Goal: Task Accomplishment & Management: Complete application form

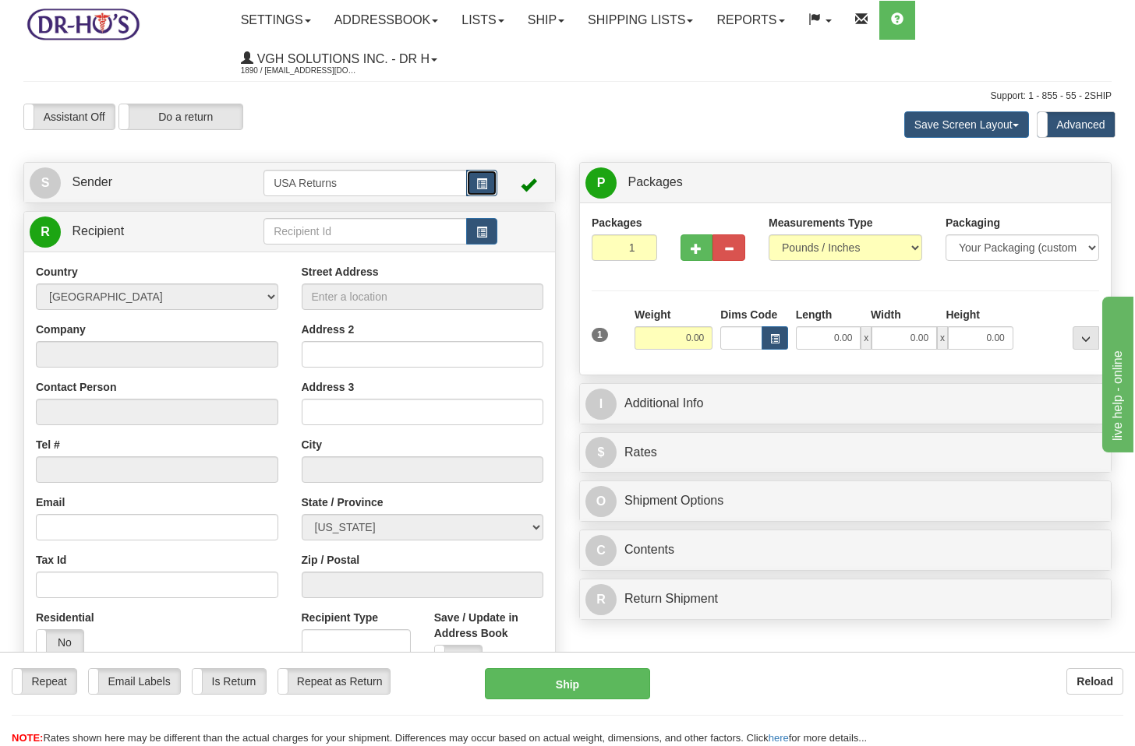
click at [486, 182] on span "button" at bounding box center [481, 184] width 11 height 10
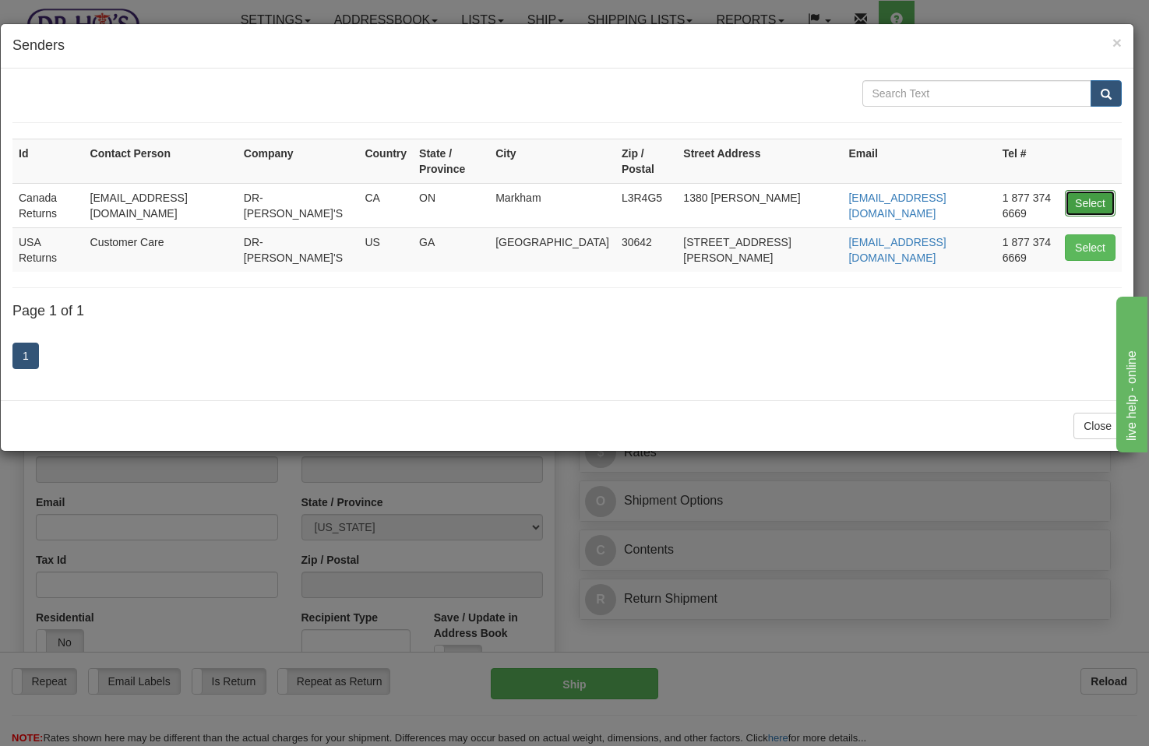
click at [1092, 190] on button "Select" at bounding box center [1090, 203] width 51 height 26
type input "Canada Returns"
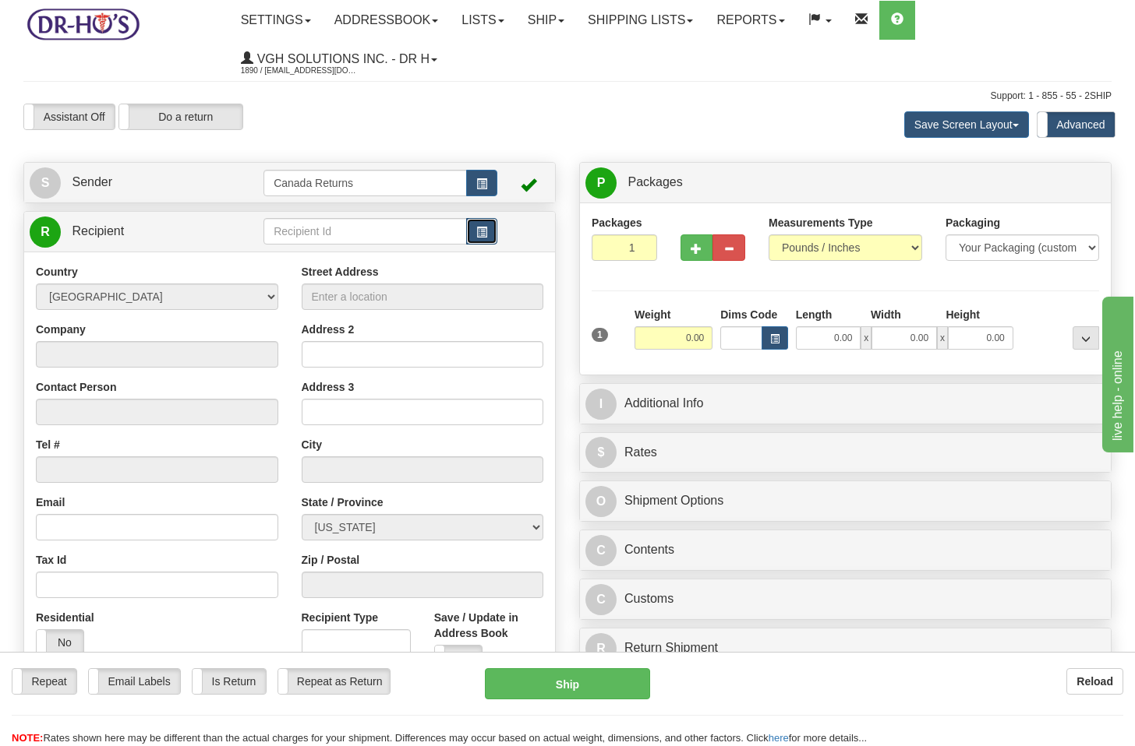
click at [482, 236] on span "button" at bounding box center [481, 233] width 11 height 10
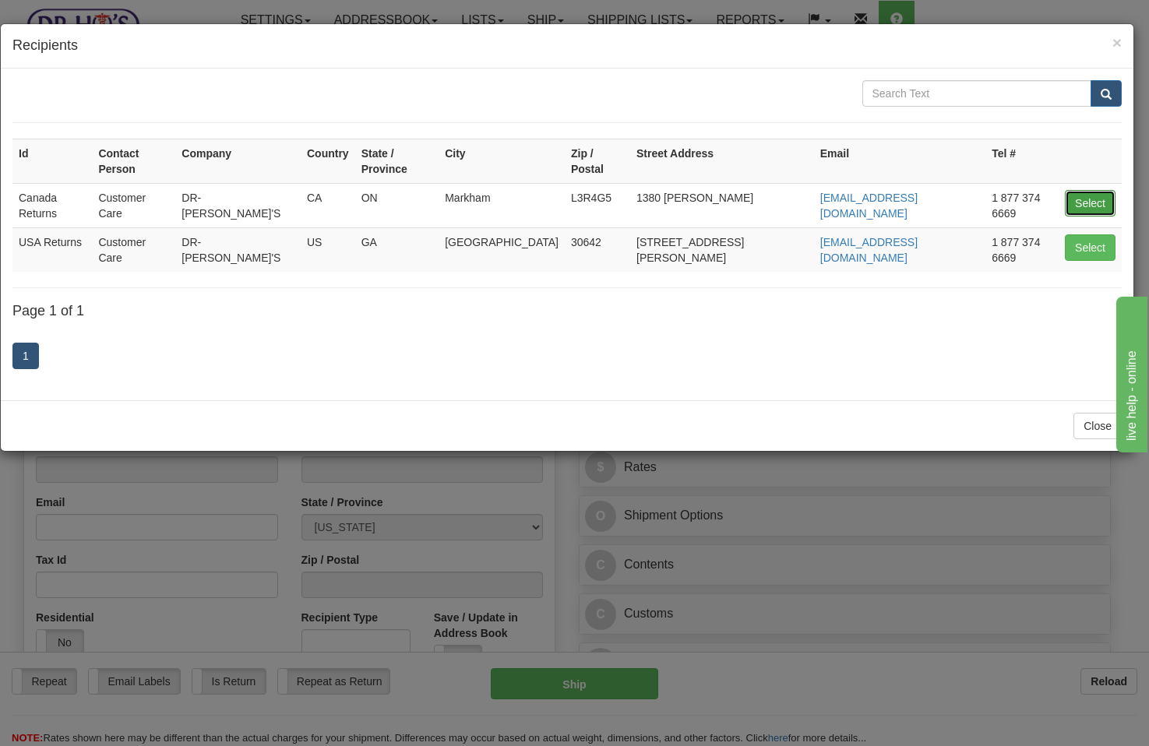
click at [1085, 191] on button "Select" at bounding box center [1090, 203] width 51 height 26
type input "Canada Returns"
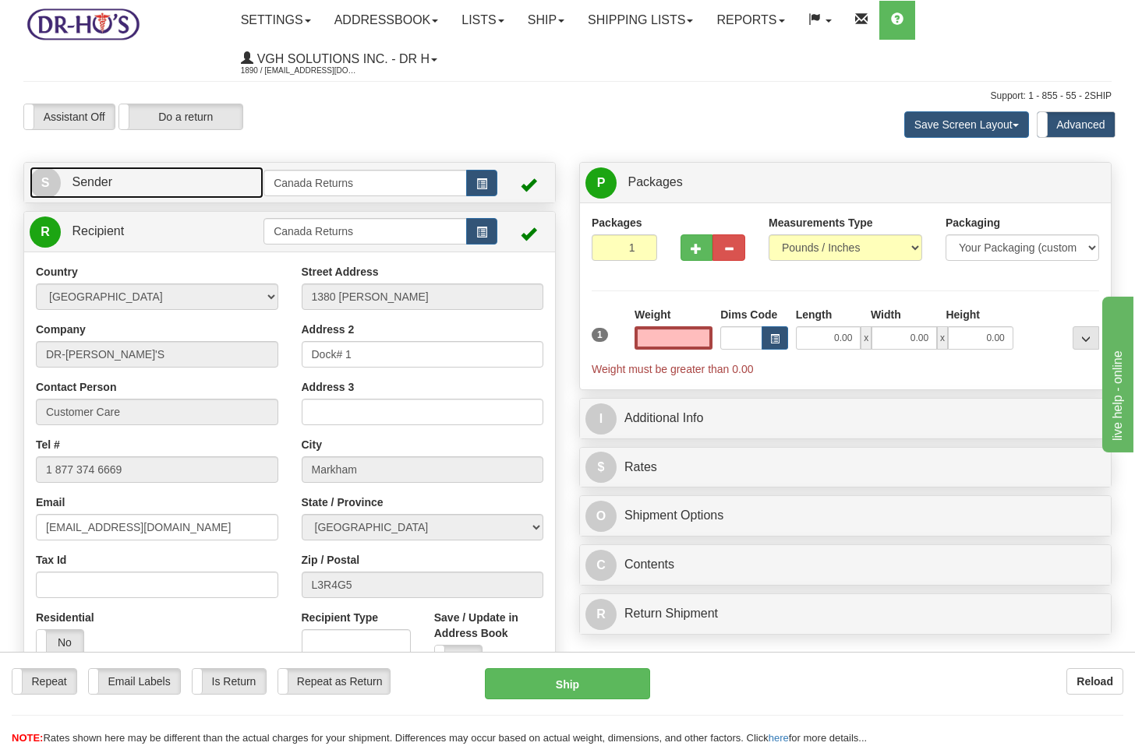
type input "0.00"
click at [214, 192] on link "S Sender" at bounding box center [147, 183] width 234 height 32
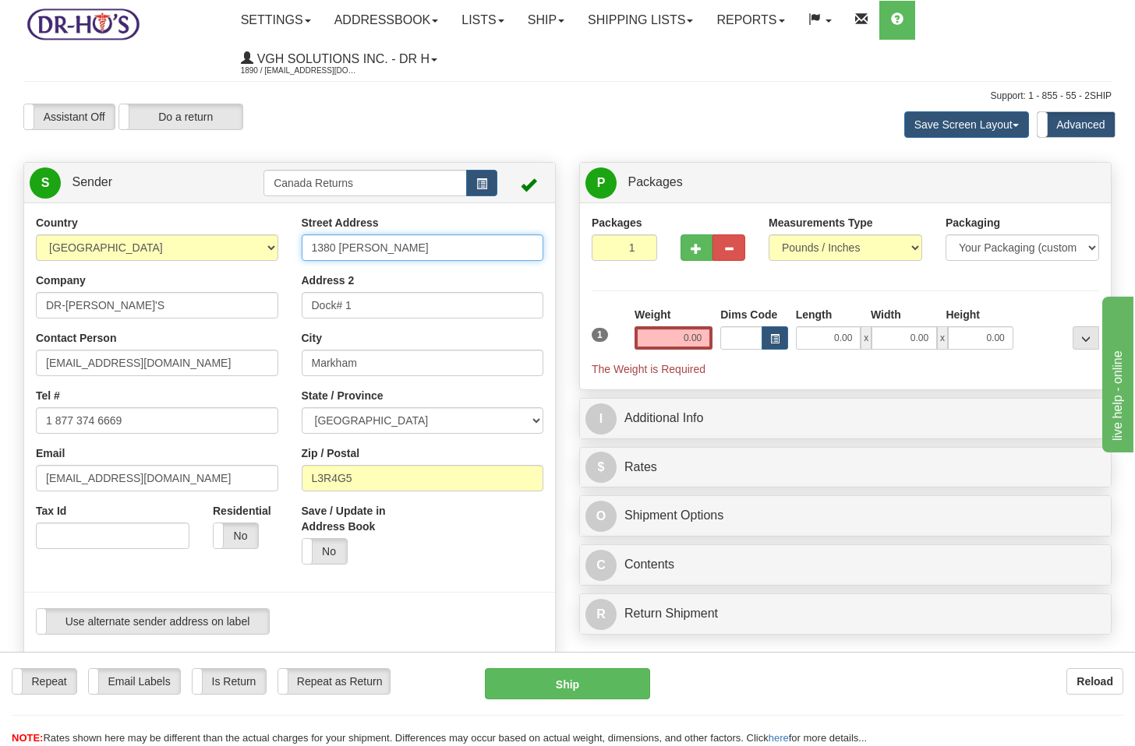
drag, startPoint x: 433, startPoint y: 256, endPoint x: 243, endPoint y: 251, distance: 190.2
click at [243, 251] on div "Country [GEOGRAPHIC_DATA] [GEOGRAPHIC_DATA] [GEOGRAPHIC_DATA] [GEOGRAPHIC_DATA]…" at bounding box center [289, 431] width 531 height 432
paste input "[STREET_ADDRESS]"
type input "[STREET_ADDRESS]"
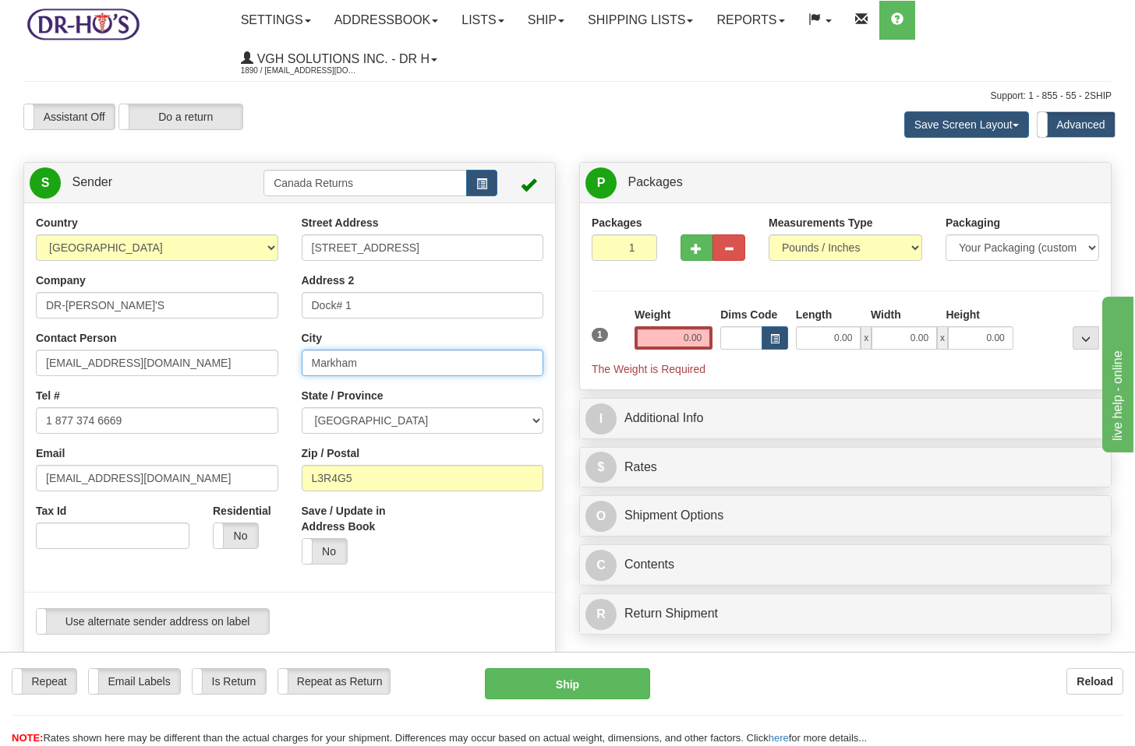
drag, startPoint x: 386, startPoint y: 369, endPoint x: 277, endPoint y: 364, distance: 109.2
click at [277, 364] on div "Country [GEOGRAPHIC_DATA] [GEOGRAPHIC_DATA] [GEOGRAPHIC_DATA] [GEOGRAPHIC_DATA]…" at bounding box center [289, 431] width 531 height 432
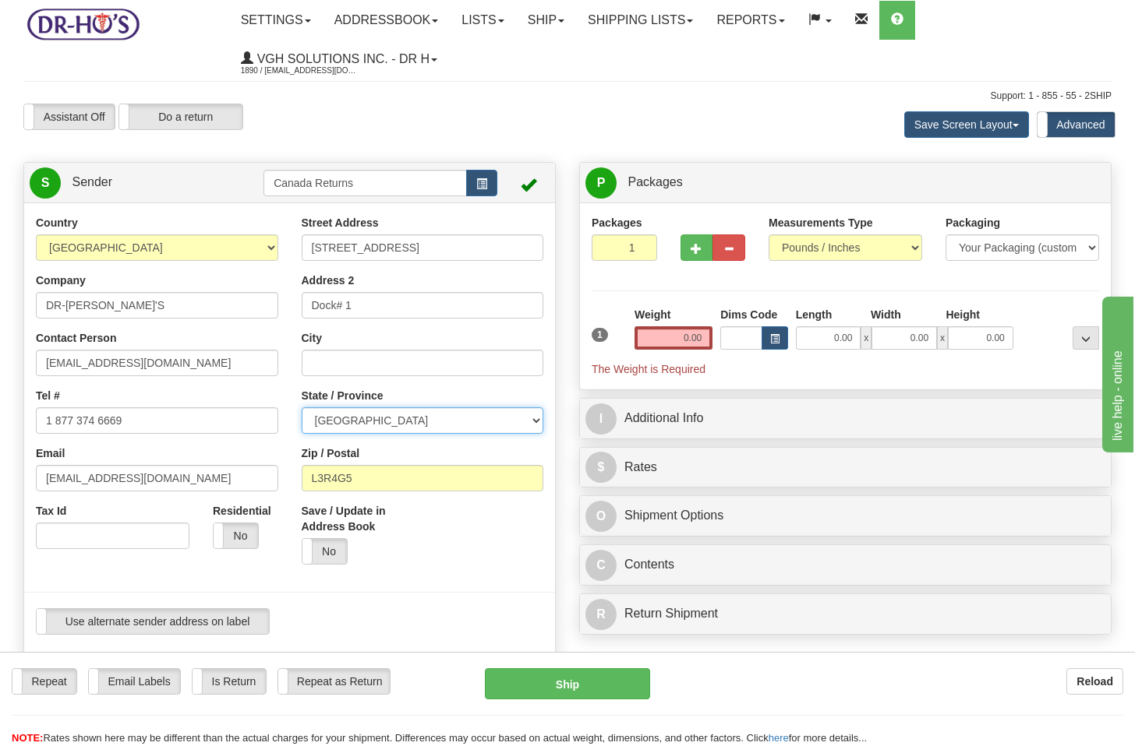
click at [366, 420] on select "[GEOGRAPHIC_DATA] [GEOGRAPHIC_DATA] [GEOGRAPHIC_DATA] [GEOGRAPHIC_DATA] [GEOGRA…" at bounding box center [423, 421] width 242 height 26
select select "NL"
click at [302, 408] on select "[GEOGRAPHIC_DATA] [GEOGRAPHIC_DATA] [GEOGRAPHIC_DATA] [GEOGRAPHIC_DATA] [GEOGRA…" at bounding box center [423, 421] width 242 height 26
drag, startPoint x: 383, startPoint y: 475, endPoint x: 268, endPoint y: 470, distance: 114.7
click at [268, 470] on div "Country [GEOGRAPHIC_DATA] [GEOGRAPHIC_DATA] [GEOGRAPHIC_DATA] [GEOGRAPHIC_DATA]…" at bounding box center [289, 431] width 531 height 432
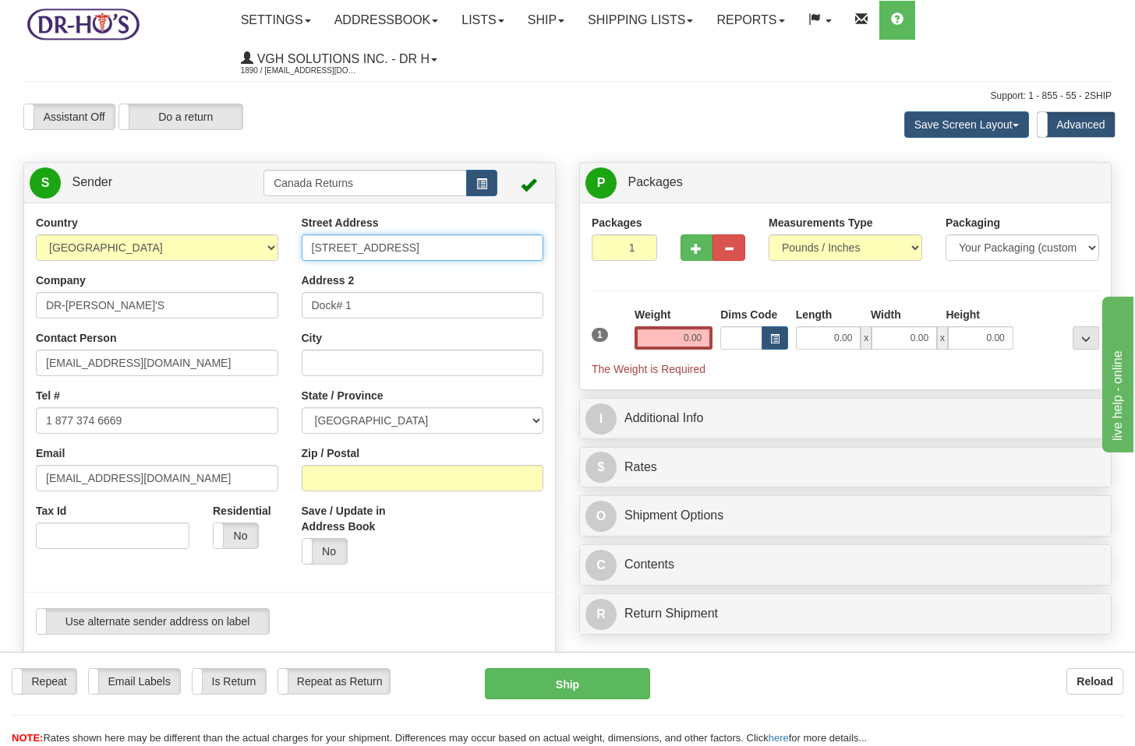
click at [436, 247] on input "[STREET_ADDRESS]" at bounding box center [423, 248] width 242 height 26
type input "[STREET_ADDRESS]"
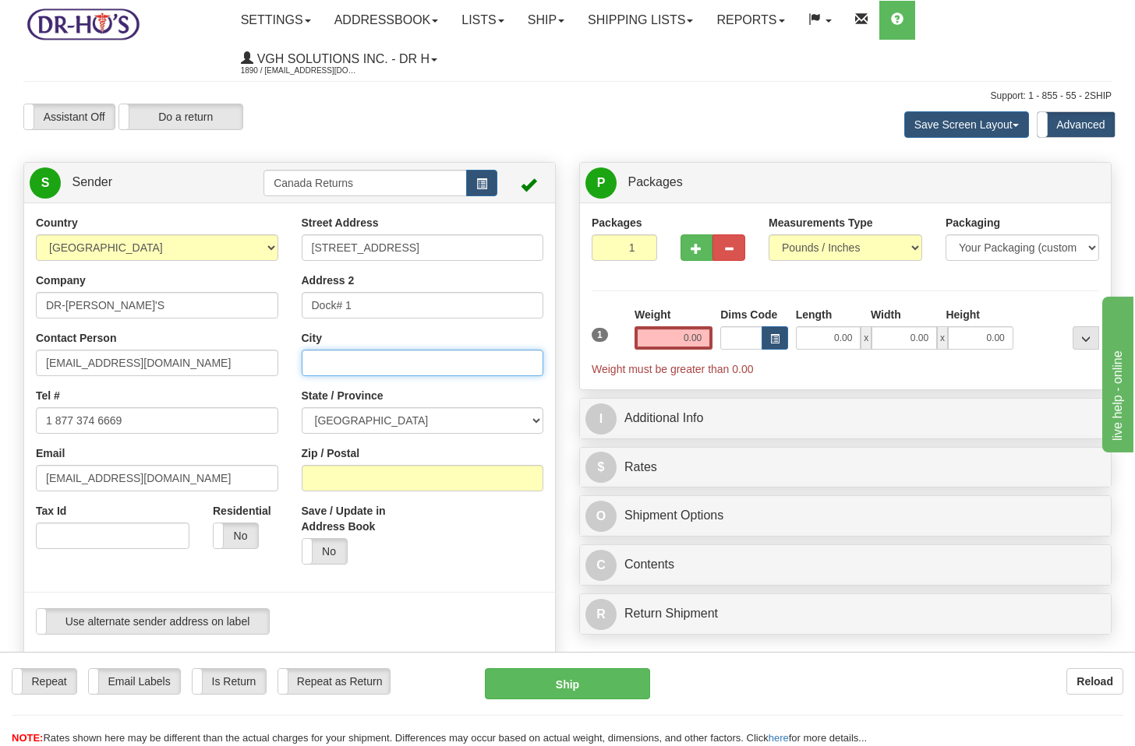
click at [367, 366] on input "City" at bounding box center [423, 363] width 242 height 26
paste input "Tilting"
type input "Tilting"
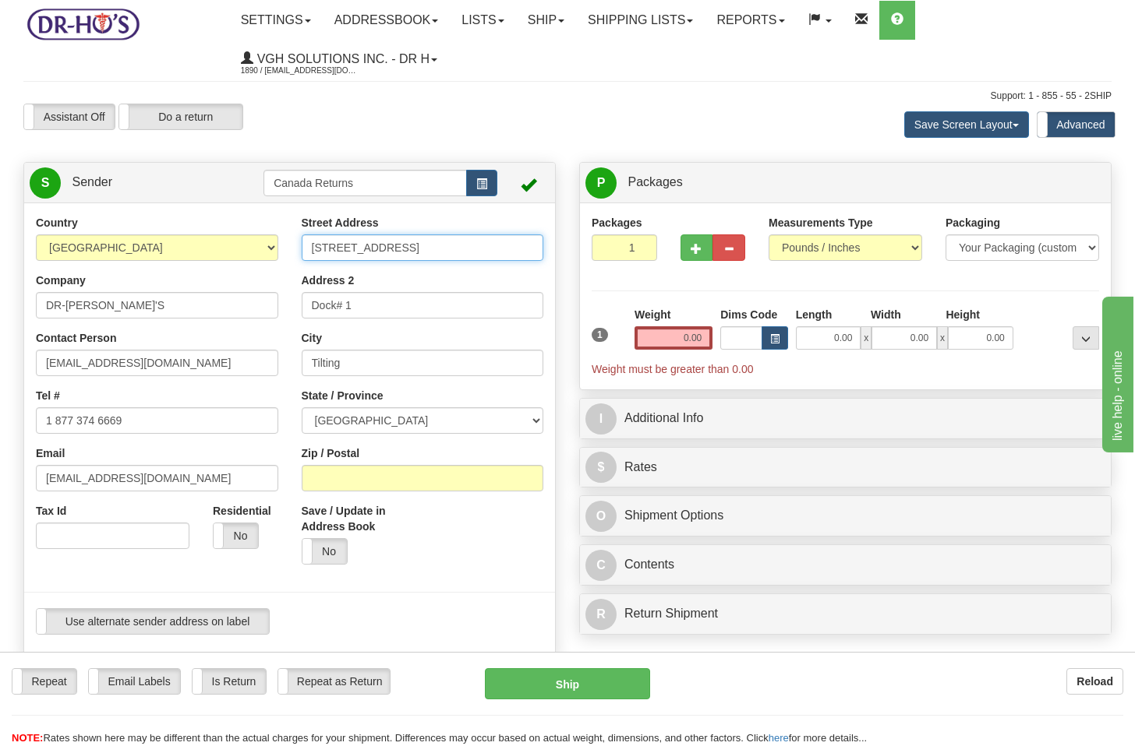
click at [442, 249] on input "[STREET_ADDRESS]" at bounding box center [423, 248] width 242 height 26
click at [486, 249] on input "[STREET_ADDRESS]" at bounding box center [423, 248] width 242 height 26
click at [481, 248] on input "[STREET_ADDRESS]" at bounding box center [423, 248] width 242 height 26
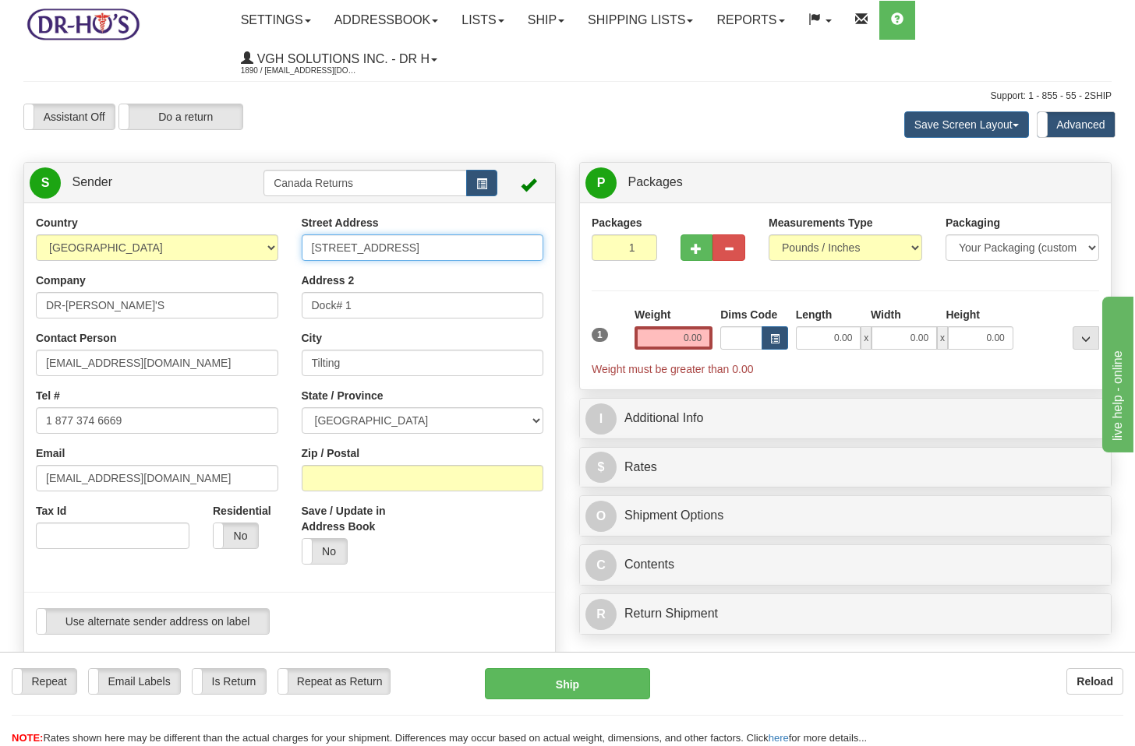
scroll to position [0, 83]
type input "[STREET_ADDRESS]"
click at [365, 483] on input "Zip / Postal" at bounding box center [423, 478] width 242 height 26
paste input "A0G4H0"
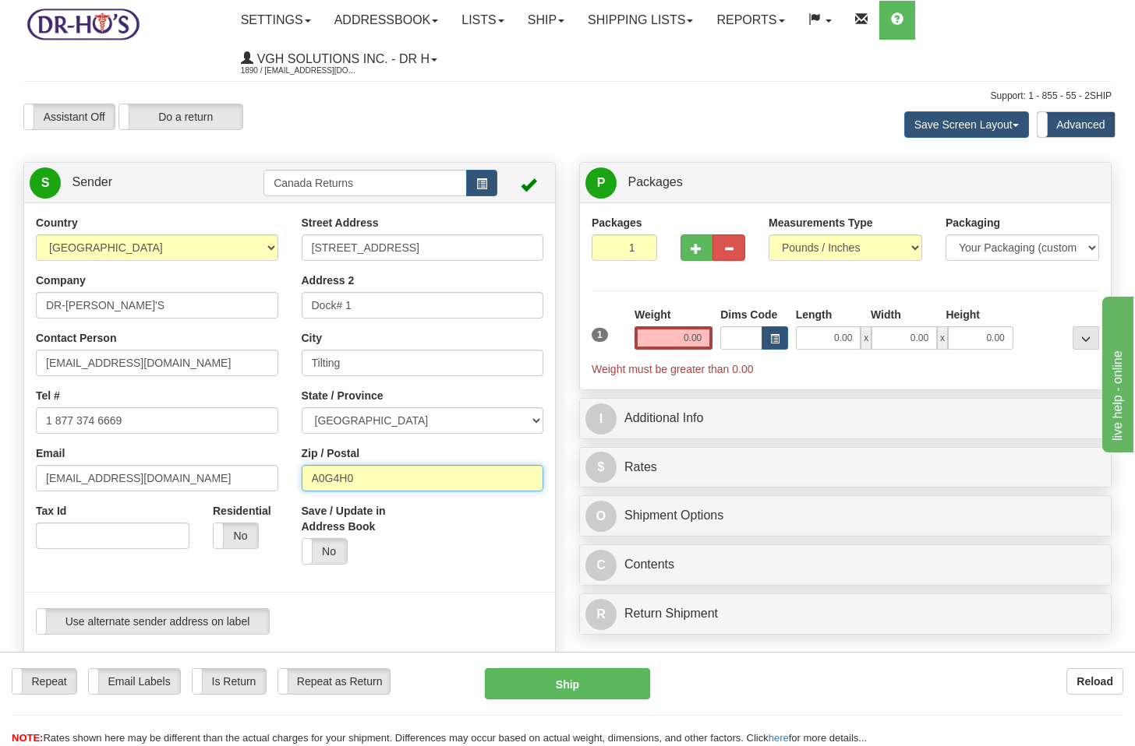
type input "A0G4H0"
drag, startPoint x: 432, startPoint y: 249, endPoint x: 556, endPoint y: 263, distance: 125.5
click at [555, 263] on div "Country [GEOGRAPHIC_DATA] [GEOGRAPHIC_DATA] [GEOGRAPHIC_DATA] [GEOGRAPHIC_DATA]…" at bounding box center [289, 431] width 531 height 432
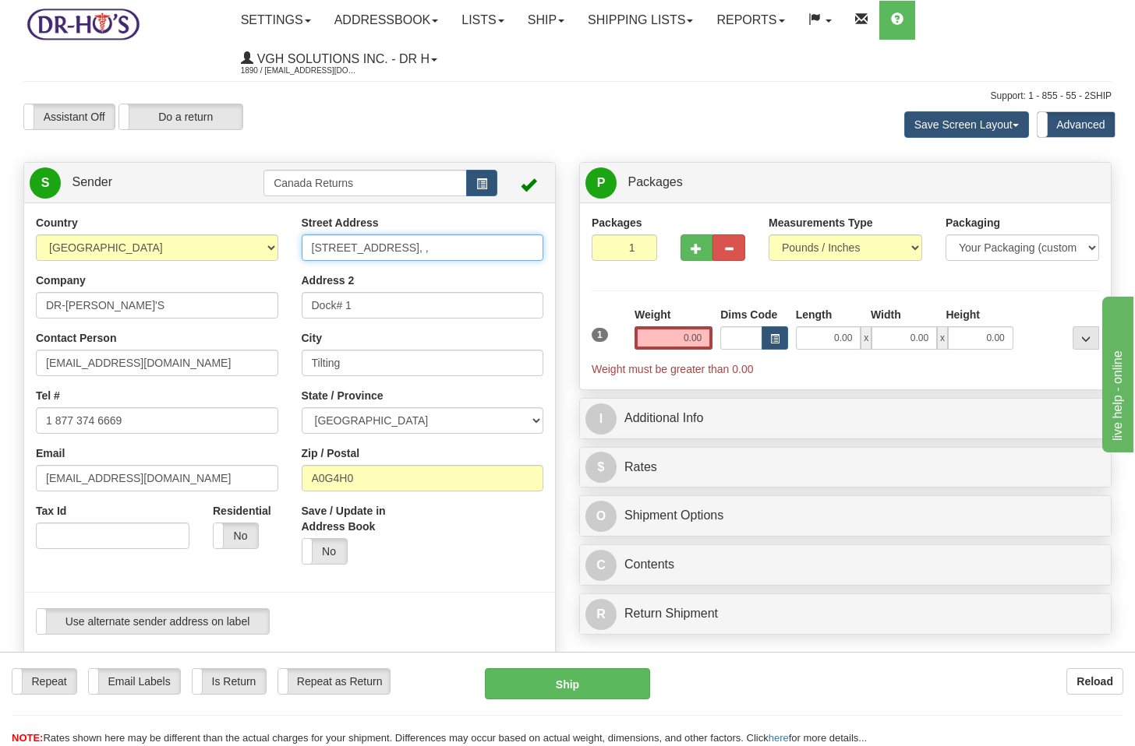
scroll to position [0, 0]
type input "[STREET_ADDRESS],"
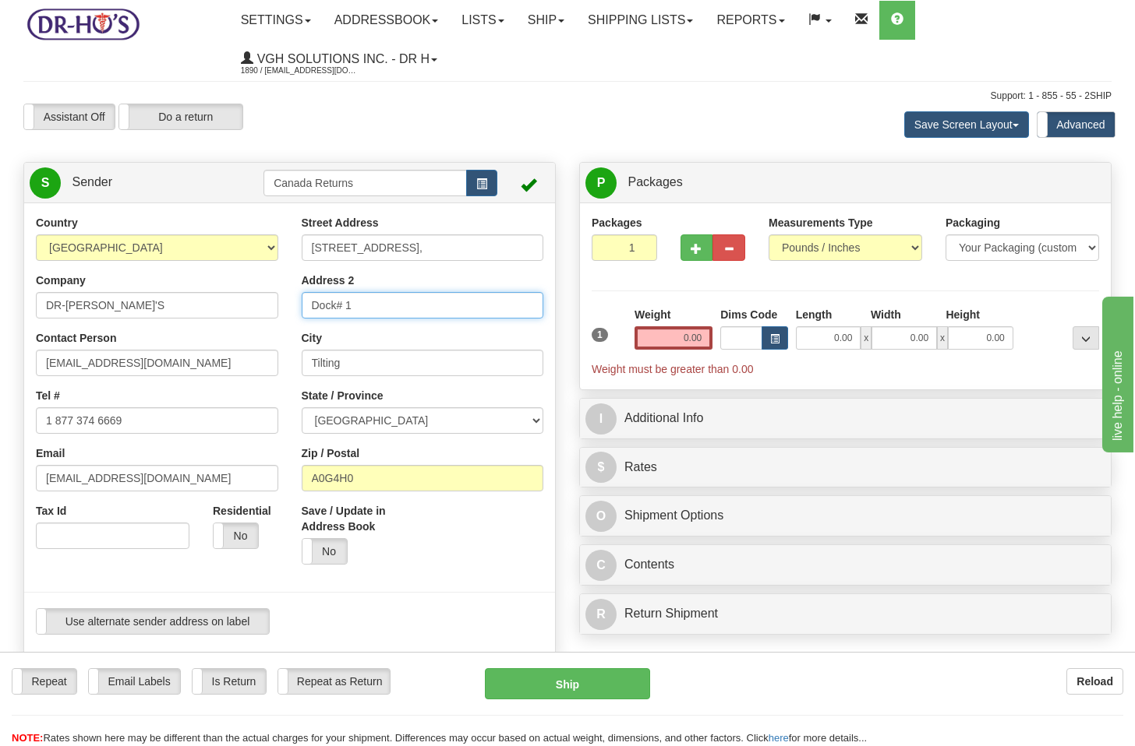
drag, startPoint x: 360, startPoint y: 309, endPoint x: 267, endPoint y: 308, distance: 92.7
click at [267, 308] on div "Country [GEOGRAPHIC_DATA] [GEOGRAPHIC_DATA] [GEOGRAPHIC_DATA] [GEOGRAPHIC_DATA]…" at bounding box center [289, 431] width 531 height 432
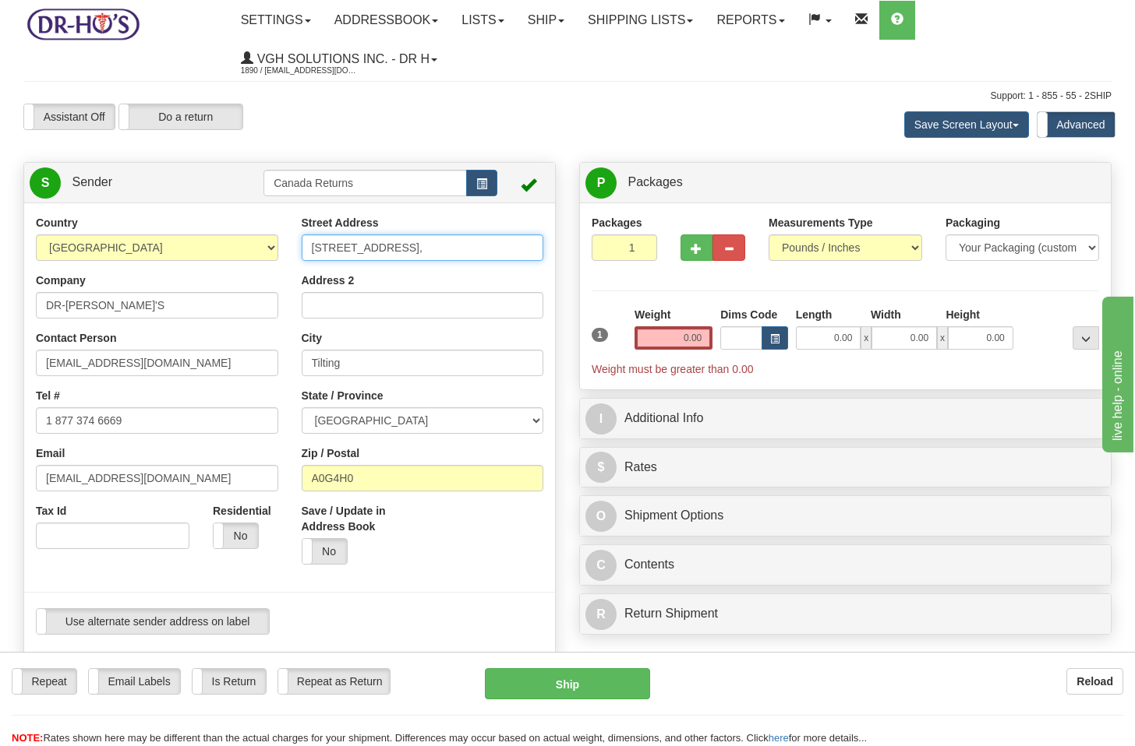
drag, startPoint x: 367, startPoint y: 249, endPoint x: 422, endPoint y: 250, distance: 55.3
click at [422, 250] on input "[STREET_ADDRESS]," at bounding box center [423, 248] width 242 height 26
type input "[STREET_ADDRESS]"
click at [366, 306] on input "Address 2" at bounding box center [423, 305] width 242 height 26
paste input "[GEOGRAPHIC_DATA]"
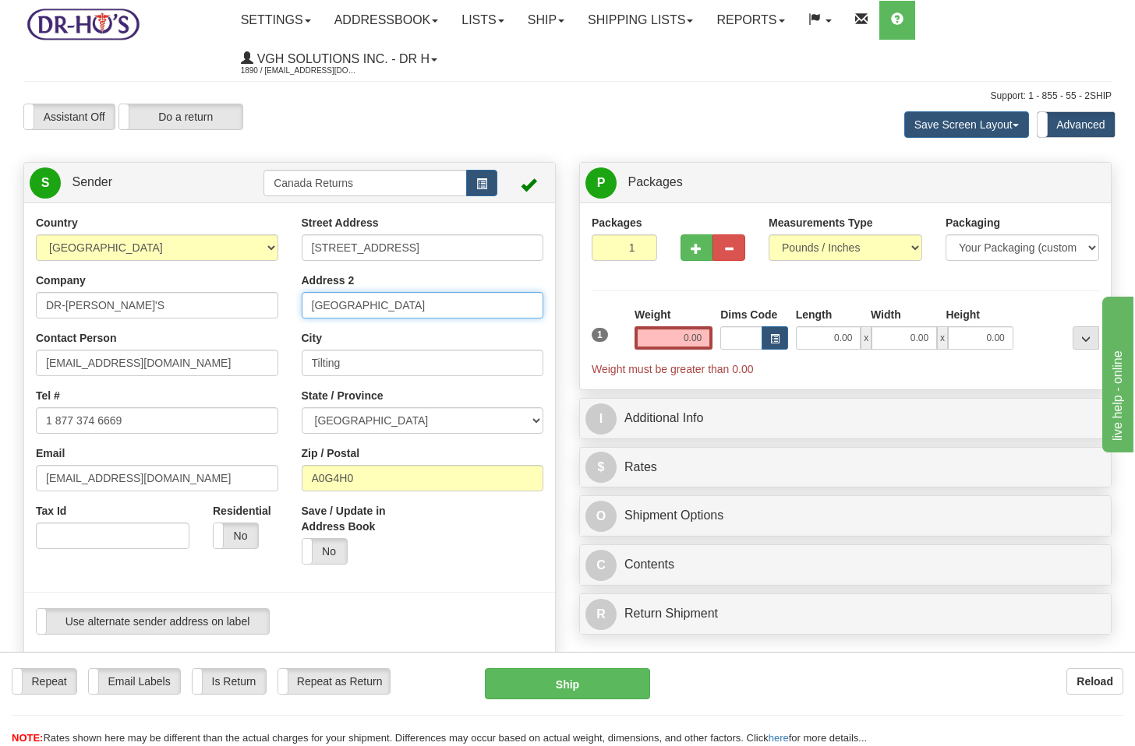
type input "[GEOGRAPHIC_DATA]"
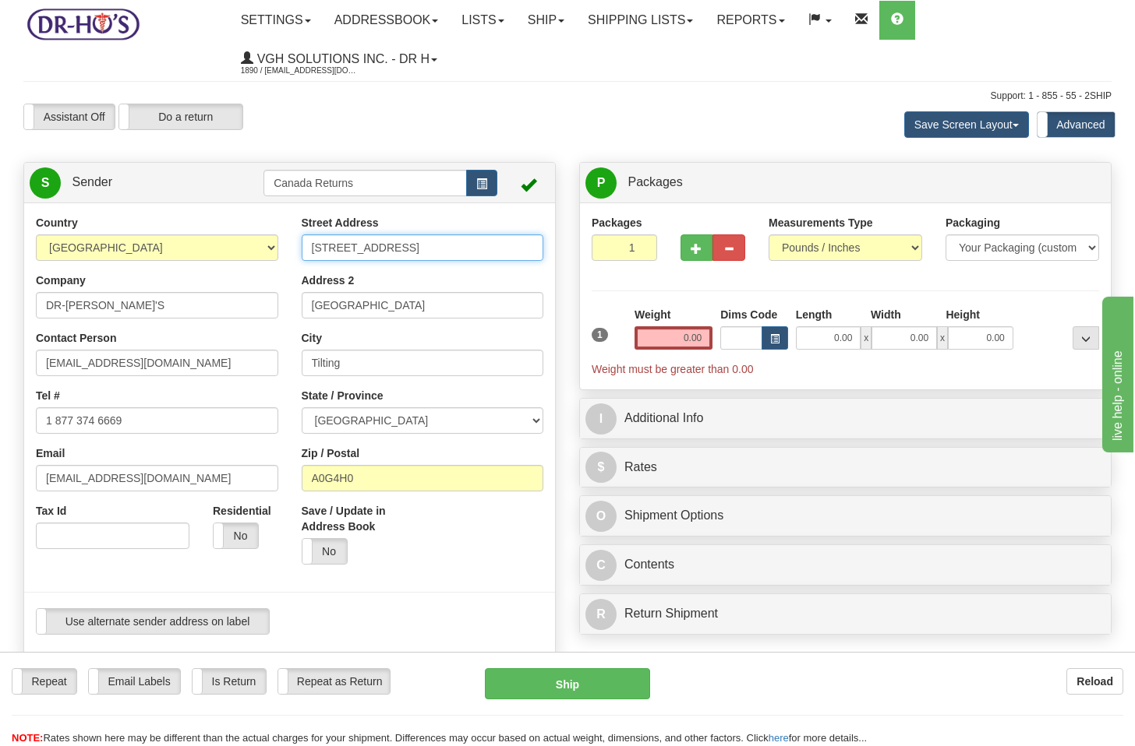
click at [407, 252] on input "[STREET_ADDRESS]" at bounding box center [423, 248] width 242 height 26
type input "[STREET_ADDRESS]"
click at [665, 338] on input "0.00" at bounding box center [673, 337] width 78 height 23
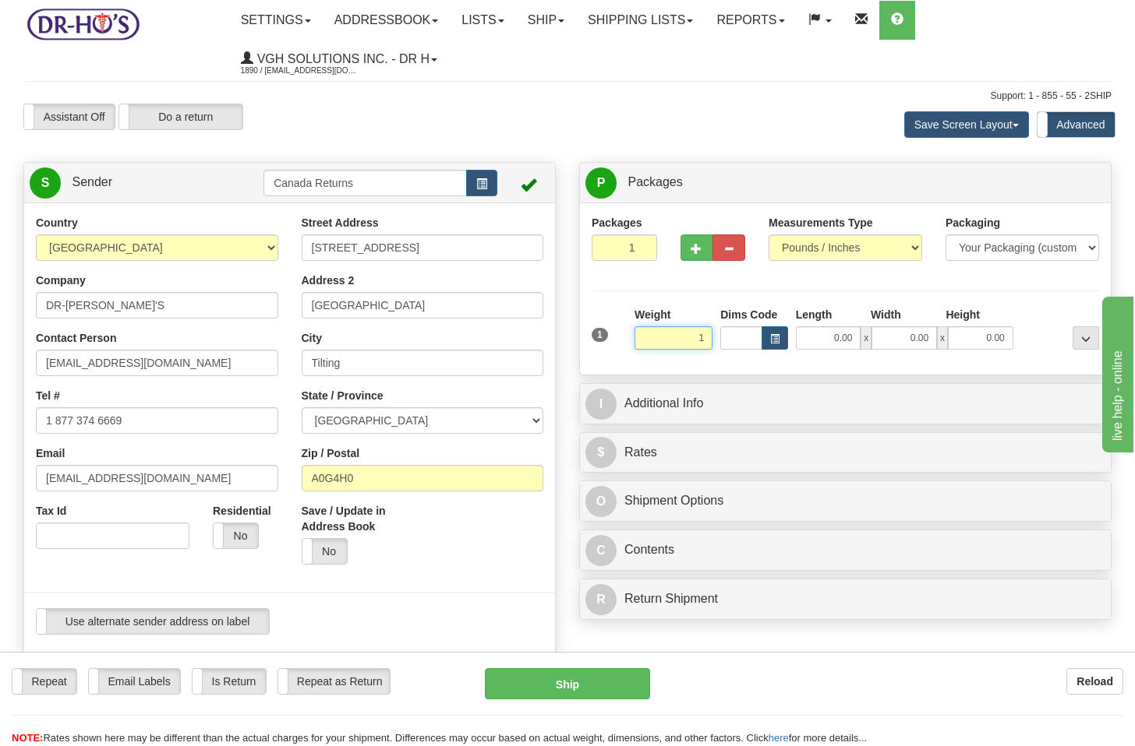
type input "1.00"
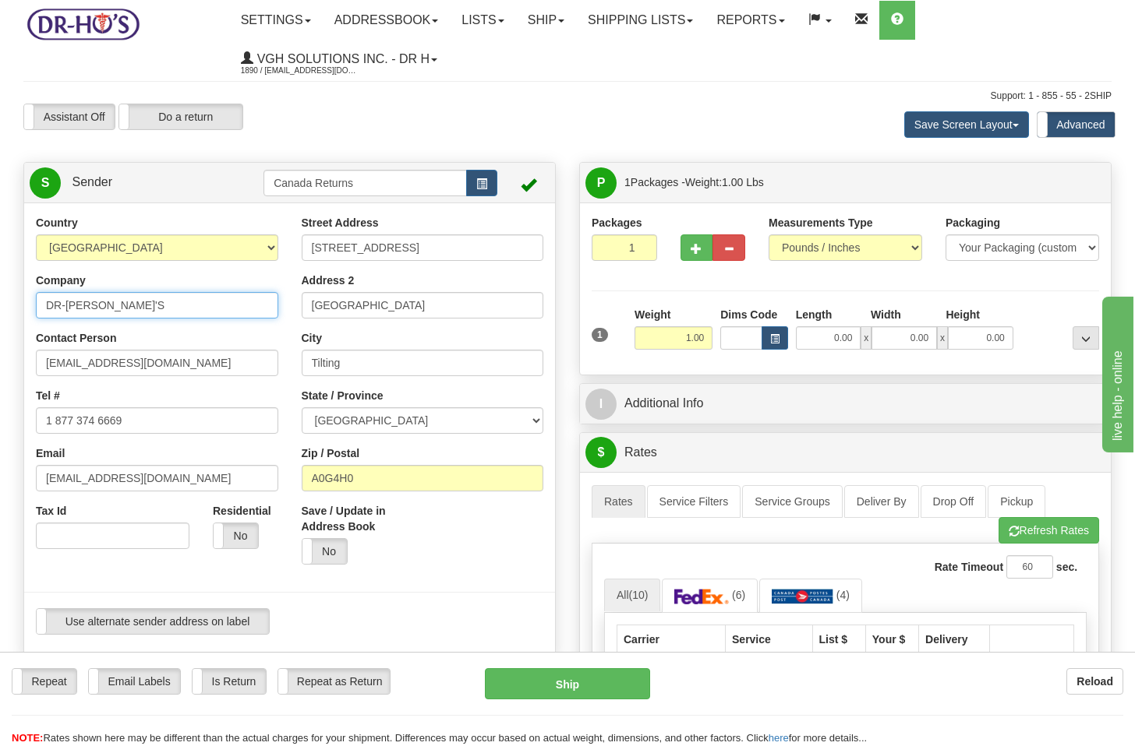
drag, startPoint x: 111, startPoint y: 312, endPoint x: -17, endPoint y: 311, distance: 128.6
click at [0, 311] on html "Training Course Close Toggle navigation Settings Shipping Preferences New Sende…" at bounding box center [567, 373] width 1135 height 746
paste input "[PERSON_NAME]"
type input "[PERSON_NAME]"
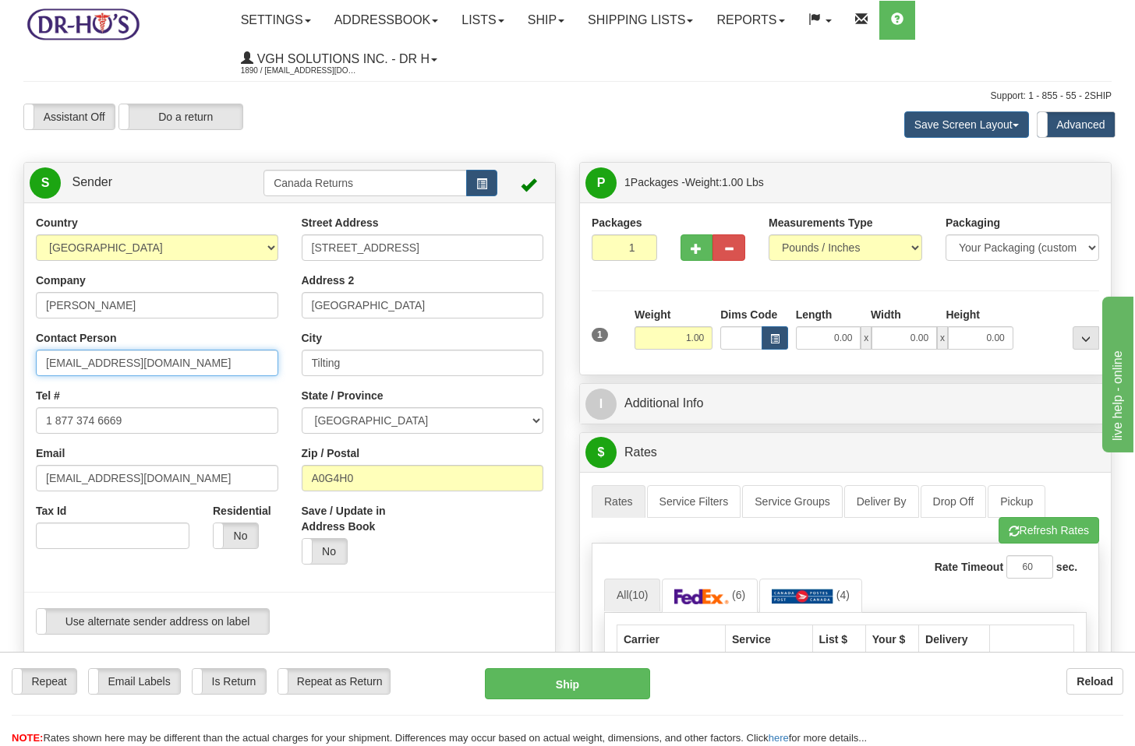
drag, startPoint x: 152, startPoint y: 357, endPoint x: 12, endPoint y: 354, distance: 140.3
click at [12, 354] on div "Create a label for the return Create Pickup Without Label S Sender Canada Retur…" at bounding box center [290, 709] width 556 height 1095
paste input "[PERSON_NAME]"
type input "[PERSON_NAME]"
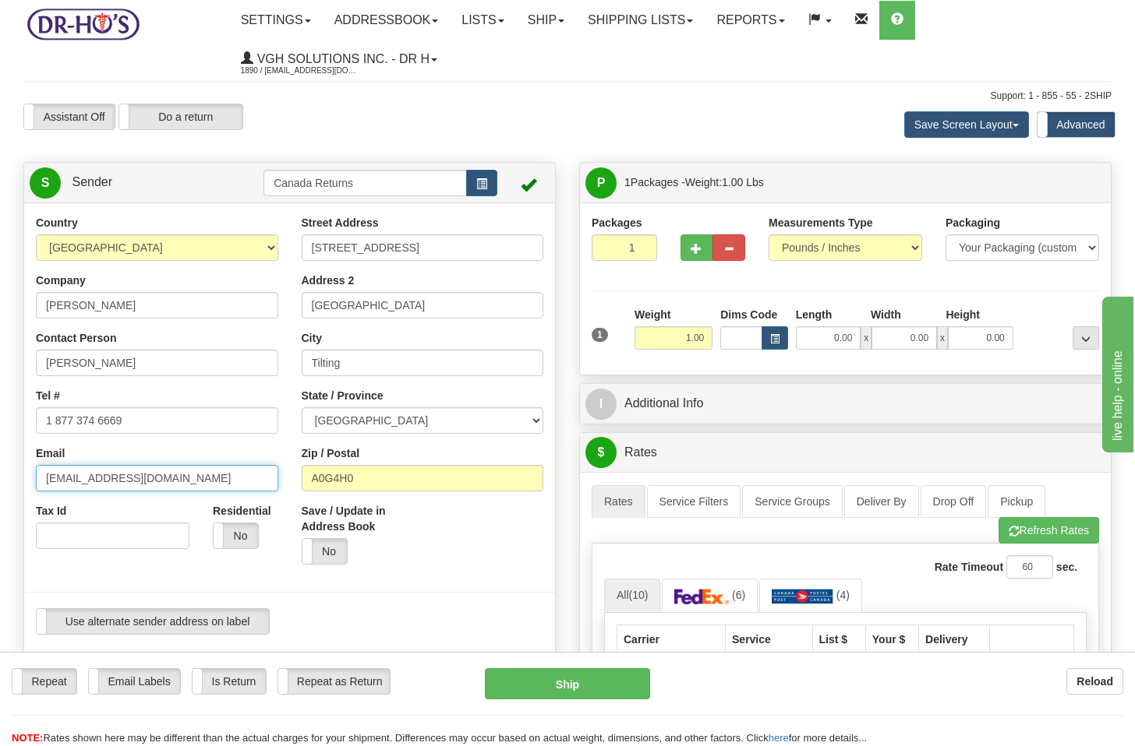
drag, startPoint x: 161, startPoint y: 478, endPoint x: 9, endPoint y: 475, distance: 152.0
click at [9, 475] on div "Toggle navigation Settings Shipping Preferences Fields Preferences New" at bounding box center [567, 668] width 1135 height 1336
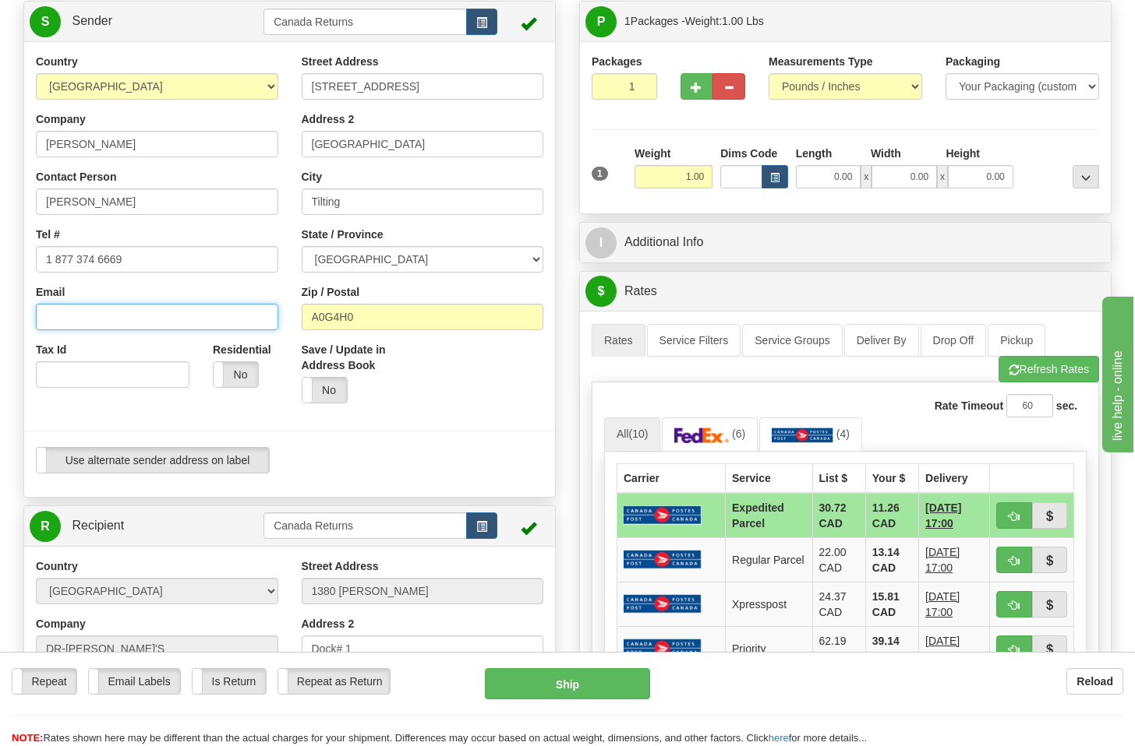
scroll to position [195, 0]
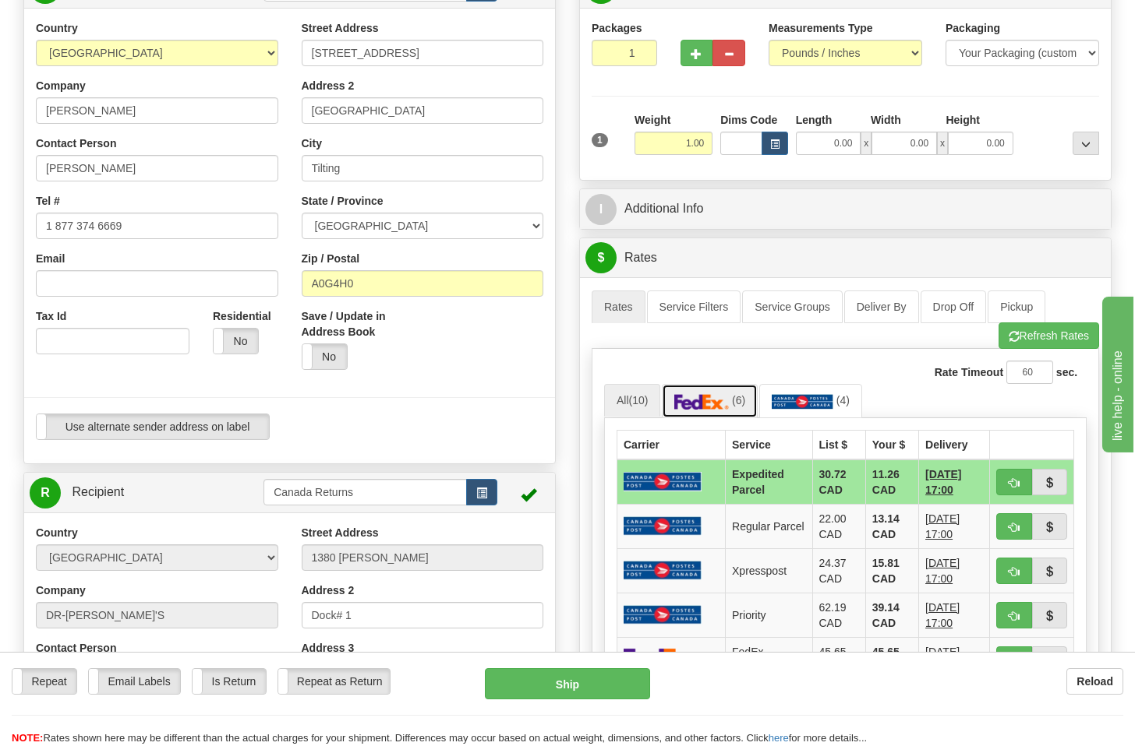
click at [702, 411] on link "(6)" at bounding box center [710, 401] width 96 height 34
